Goal: Task Accomplishment & Management: Use online tool/utility

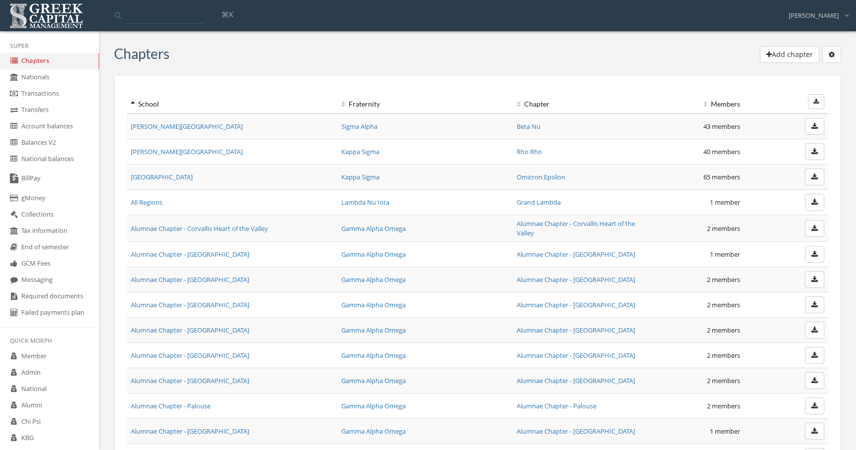
click at [52, 186] on link "BillPay" at bounding box center [49, 179] width 99 height 23
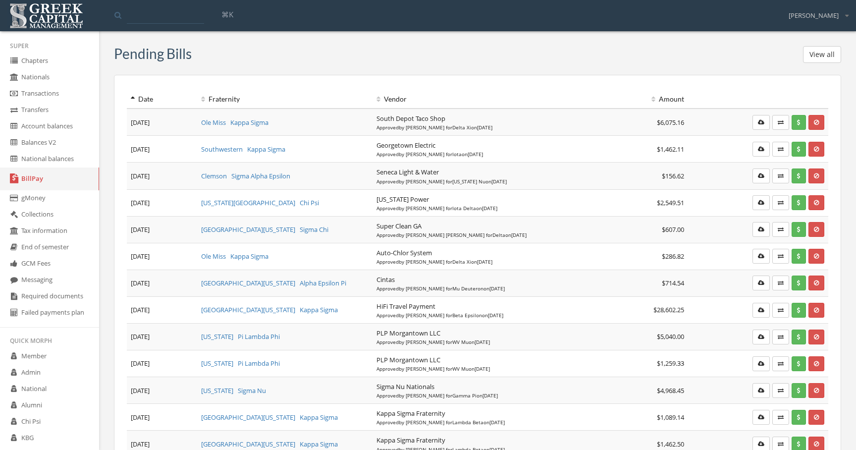
click at [827, 49] on button "View all" at bounding box center [822, 54] width 38 height 17
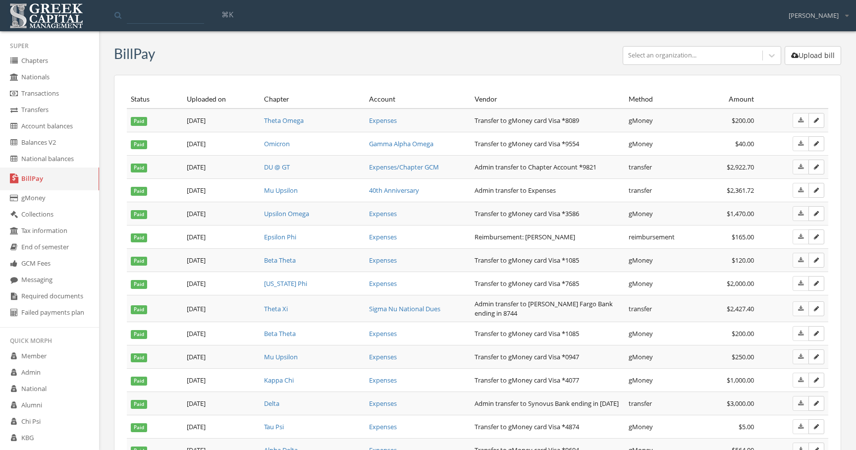
click at [814, 56] on button "Upload bill" at bounding box center [813, 55] width 57 height 19
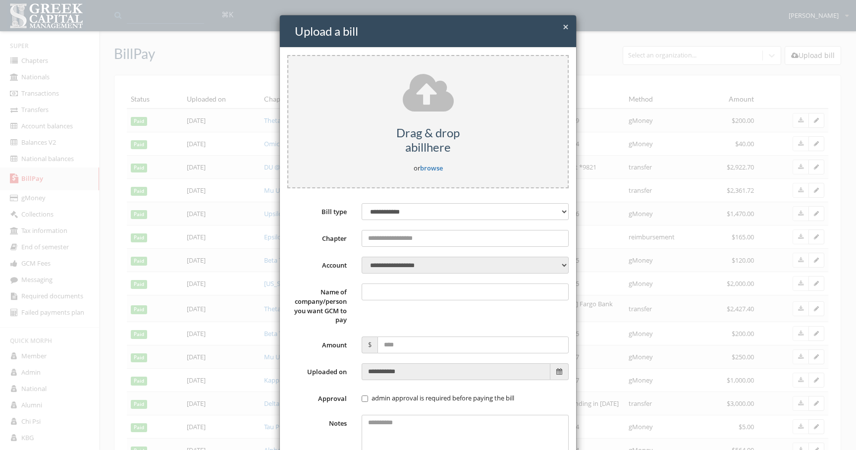
click at [633, 143] on div "**********" at bounding box center [428, 225] width 856 height 450
